Goal: Information Seeking & Learning: Learn about a topic

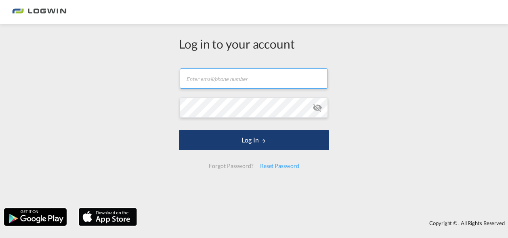
type input "denisse.sanchez@logwin-logistics.com"
click at [262, 147] on button "Log In" at bounding box center [254, 140] width 150 height 20
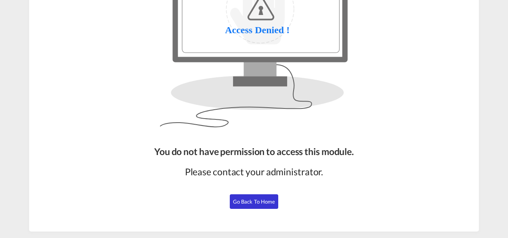
scroll to position [103, 0]
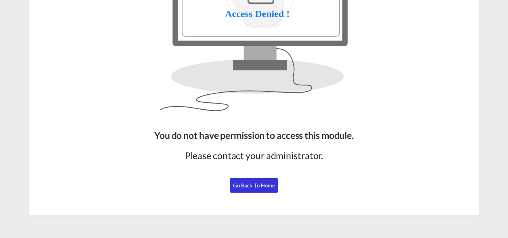
click at [250, 179] on button "Go Back to Home" at bounding box center [254, 185] width 48 height 15
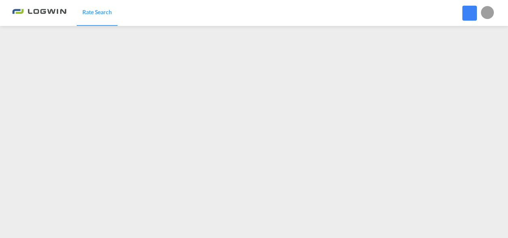
scroll to position [100, 0]
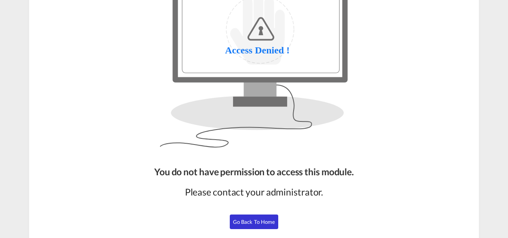
scroll to position [66, 0]
